Goal: Task Accomplishment & Management: Complete application form

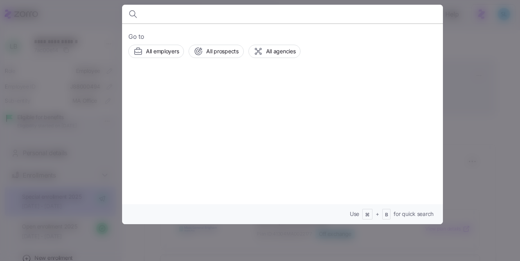
scroll to position [132, 0]
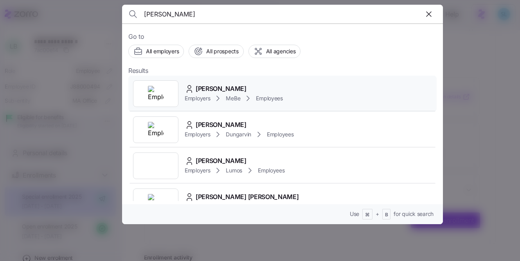
type input "brehm"
click at [228, 84] on span "Elizabeth Brehm" at bounding box center [221, 89] width 51 height 10
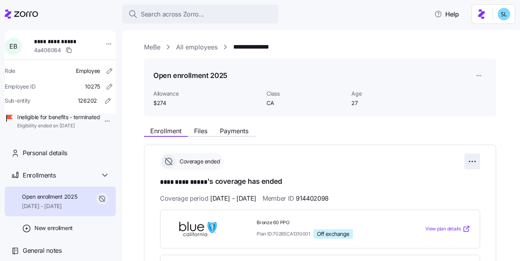
click at [468, 163] on html "**********" at bounding box center [260, 128] width 520 height 256
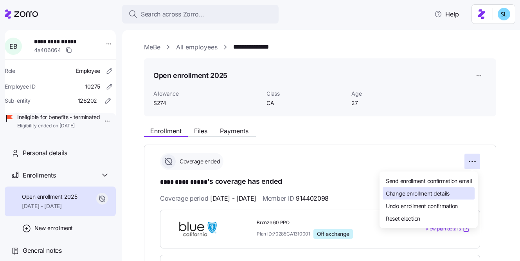
click at [455, 194] on div "Change enrollment details" at bounding box center [429, 193] width 92 height 13
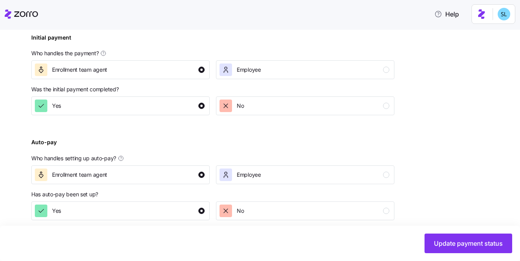
scroll to position [322, 0]
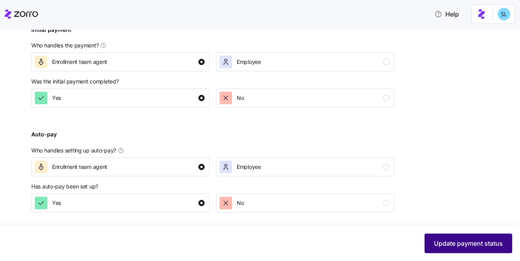
click at [437, 239] on span "Update payment status" at bounding box center [468, 243] width 69 height 9
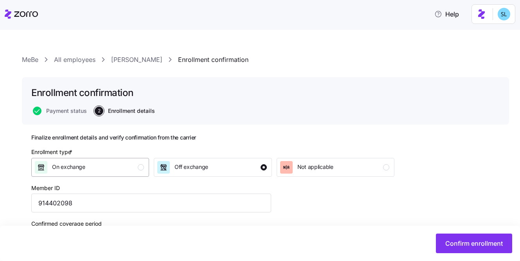
click at [97, 159] on button "On exchange" at bounding box center [90, 167] width 118 height 19
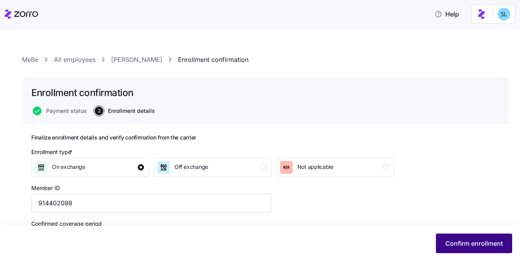
click at [454, 239] on span "Confirm enrollment" at bounding box center [475, 243] width 58 height 9
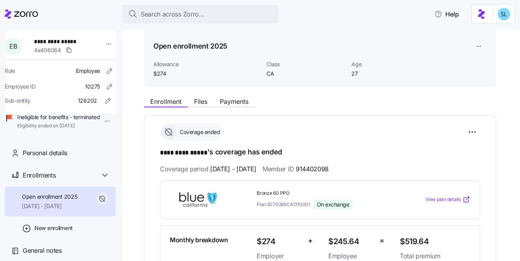
scroll to position [37, 0]
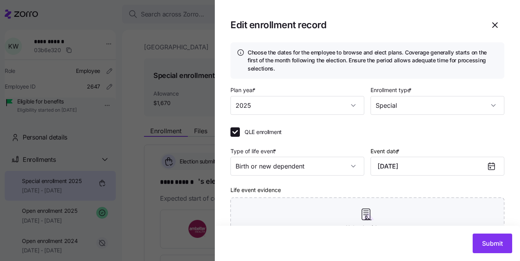
scroll to position [46, 0]
